Goal: Navigation & Orientation: Find specific page/section

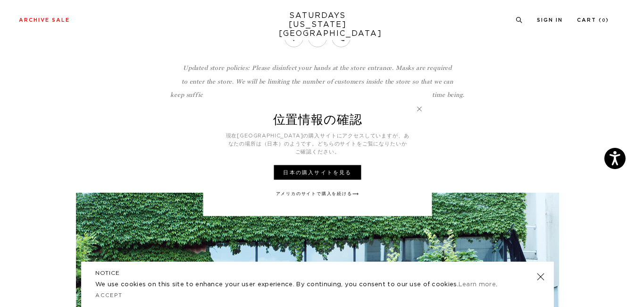
scroll to position [173, 0]
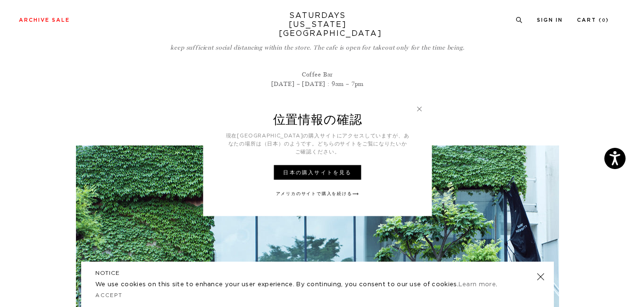
click at [421, 113] on link at bounding box center [419, 108] width 8 height 8
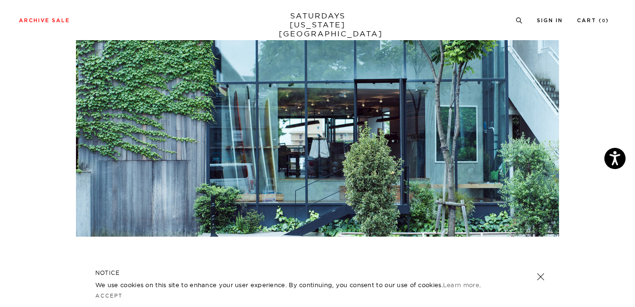
scroll to position [393, 0]
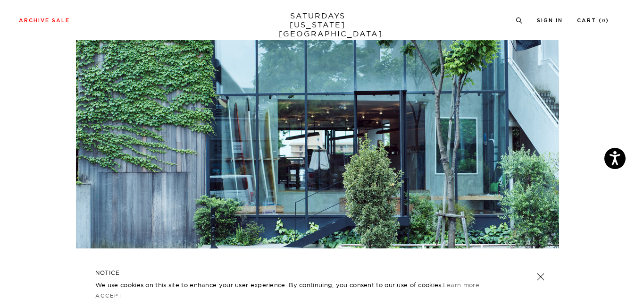
click at [254, 158] on img at bounding box center [317, 87] width 483 height 322
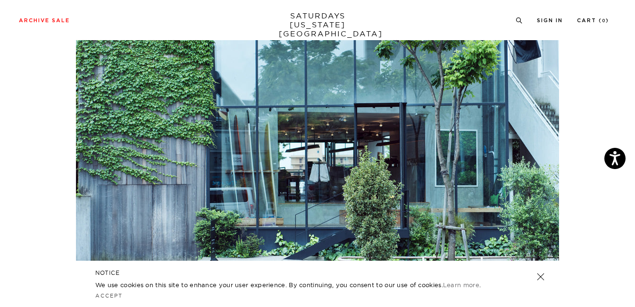
scroll to position [378, 0]
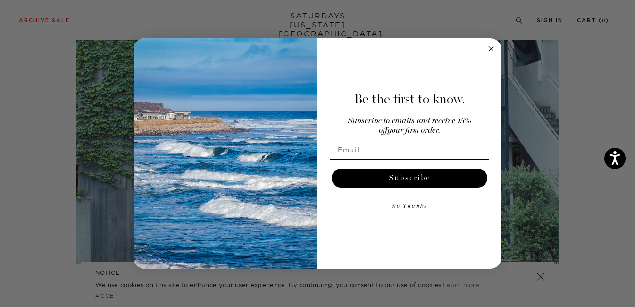
drag, startPoint x: 266, startPoint y: 174, endPoint x: 493, endPoint y: 47, distance: 260.3
click at [493, 47] on icon "Close dialog" at bounding box center [491, 48] width 5 height 5
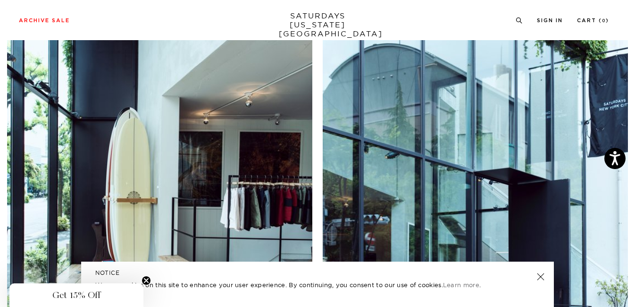
scroll to position [1258, 0]
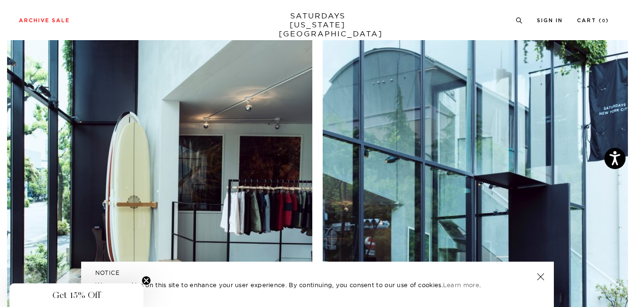
click at [529, 274] on h5 "NOTICE" at bounding box center [317, 272] width 444 height 8
click at [534, 274] on h5 "NOTICE" at bounding box center [317, 272] width 444 height 8
click at [537, 274] on link at bounding box center [540, 276] width 13 height 13
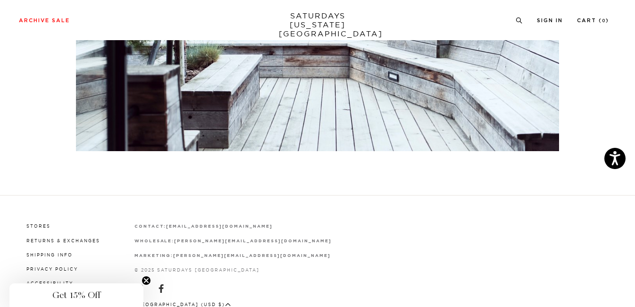
scroll to position [2233, 0]
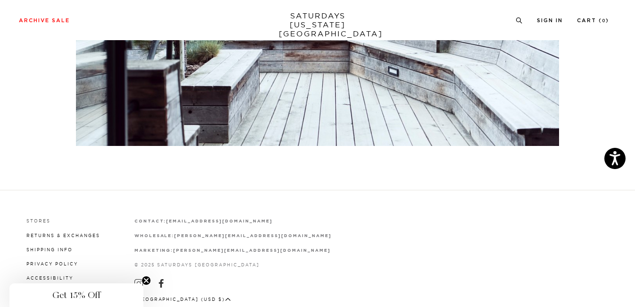
click at [41, 218] on link "Stores" at bounding box center [38, 220] width 24 height 5
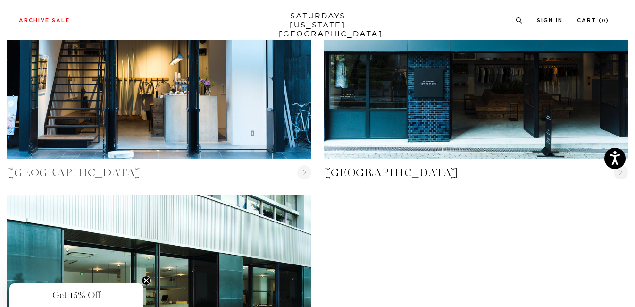
scroll to position [838, 0]
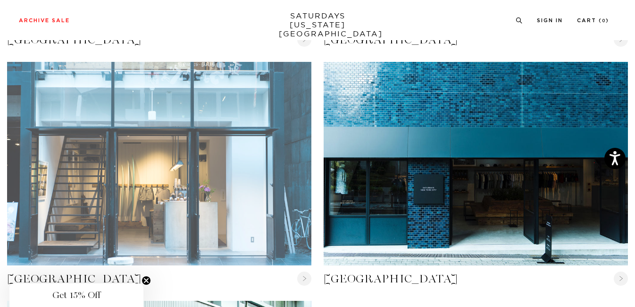
click at [168, 164] on link "Nagoya" at bounding box center [159, 163] width 304 height 203
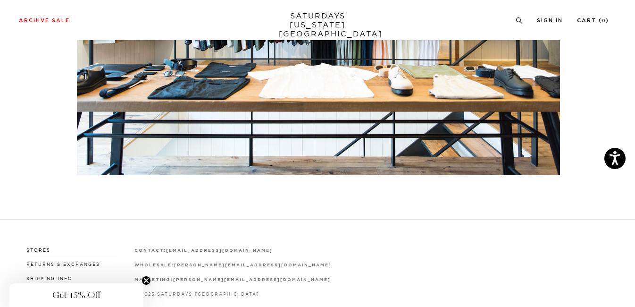
scroll to position [2290, 0]
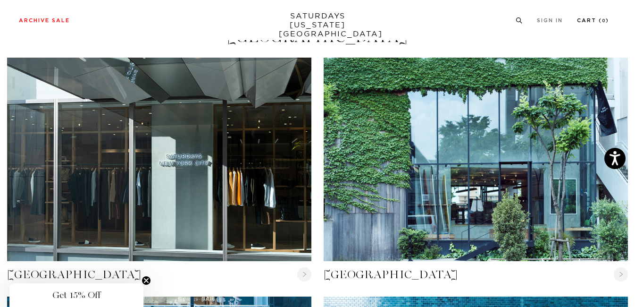
scroll to position [602, 0]
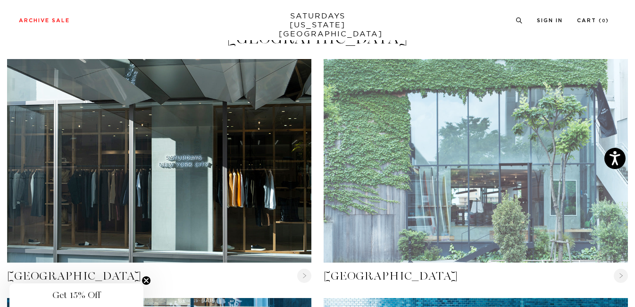
click at [456, 231] on link "Tokyo" at bounding box center [476, 160] width 304 height 203
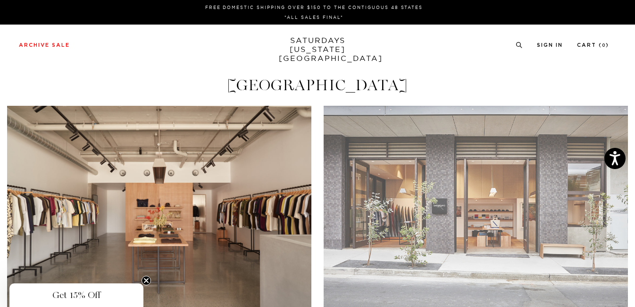
click at [468, 204] on link "Sydney" at bounding box center [476, 207] width 304 height 203
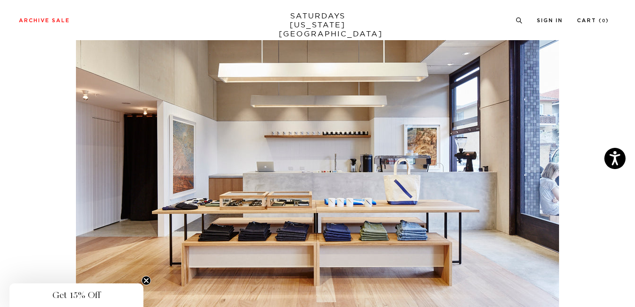
scroll to position [912, 0]
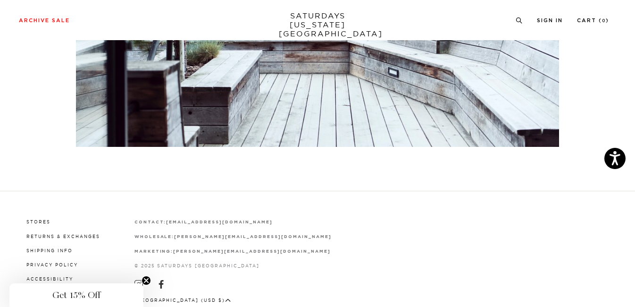
scroll to position [2233, 0]
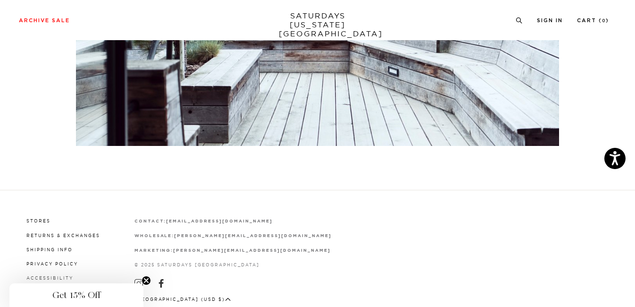
click at [58, 275] on link "Accessibility" at bounding box center [49, 277] width 47 height 5
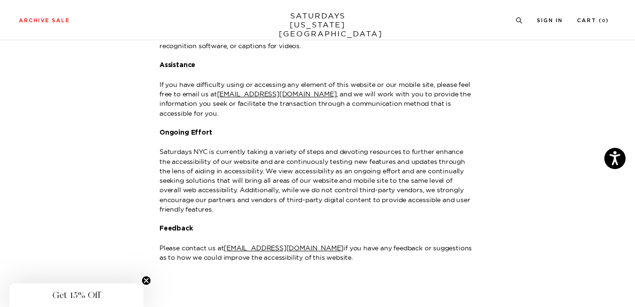
scroll to position [130, 0]
